Goal: Find specific page/section: Find specific page/section

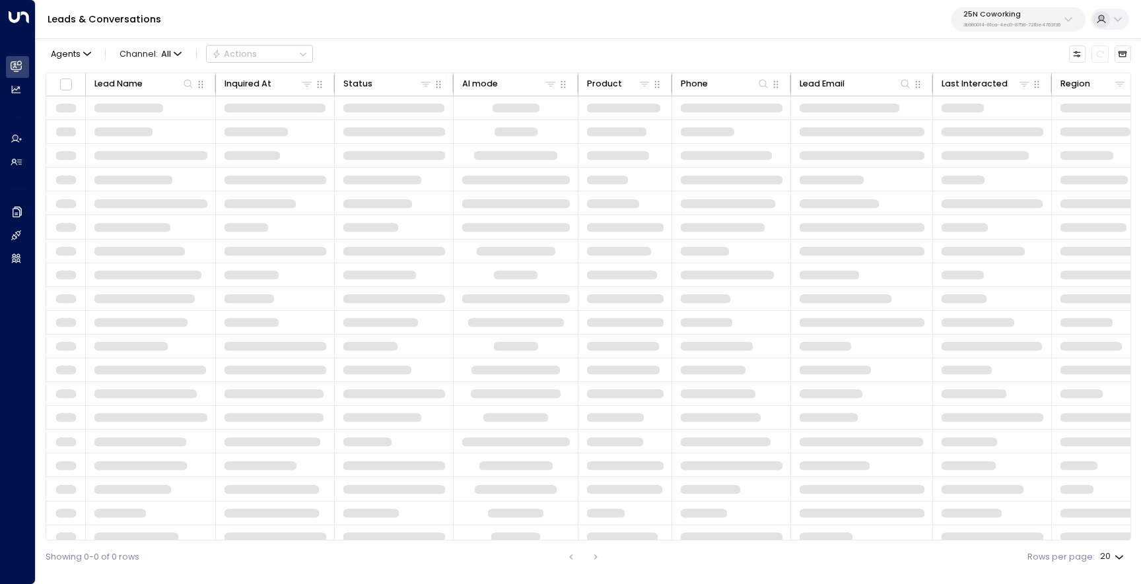
click at [1020, 22] on p "3b9800f4-81ca-4ec0-8758-72fbe4763f36" at bounding box center [1011, 24] width 97 height 5
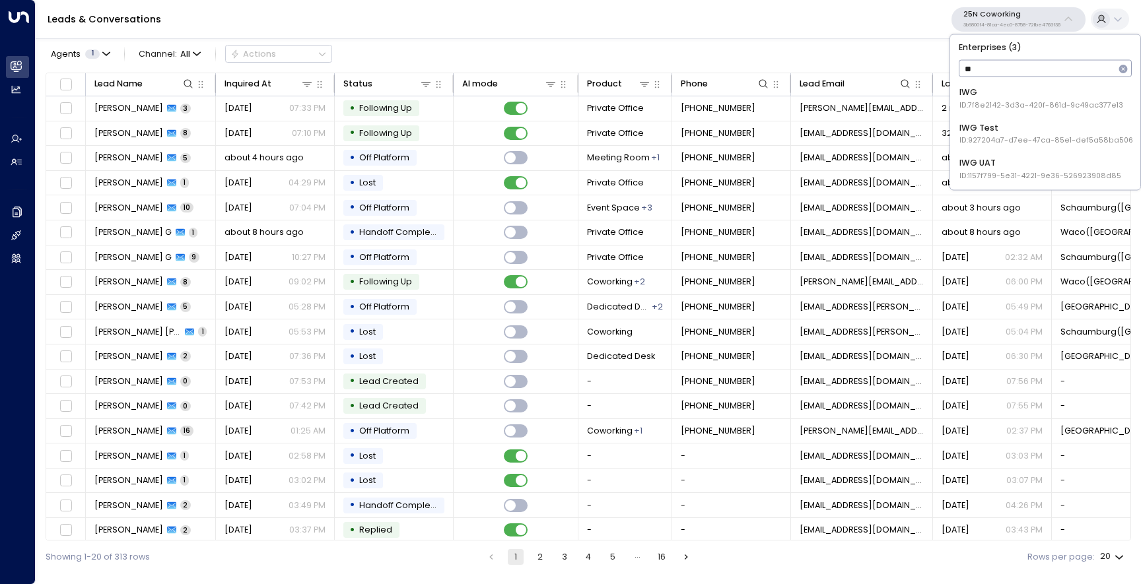
type input "***"
click at [999, 158] on div "IWG UAT ID: 1157f799-5e31-4221-9e36-526923908d85" at bounding box center [1040, 168] width 162 height 24
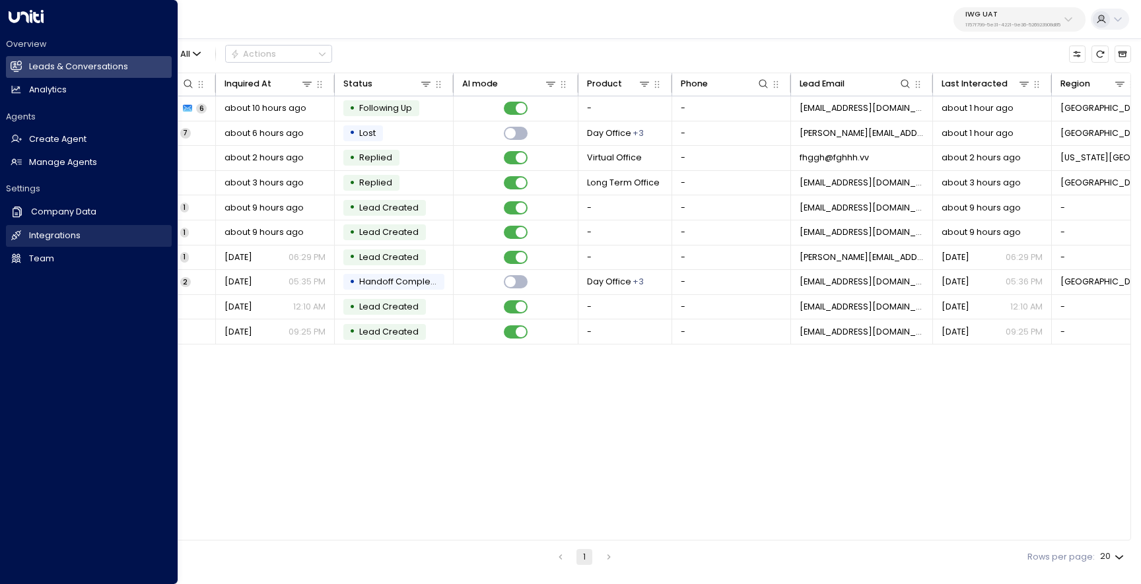
click at [19, 234] on icon at bounding box center [16, 235] width 10 height 10
